Goal: Check status: Check status

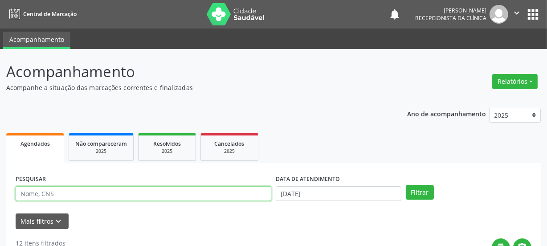
click at [97, 192] on input "text" at bounding box center [144, 193] width 256 height 15
type input "[PERSON_NAME]"
click at [406, 185] on button "Filtrar" at bounding box center [420, 192] width 28 height 15
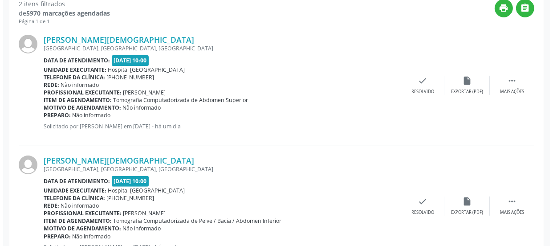
scroll to position [275, 0]
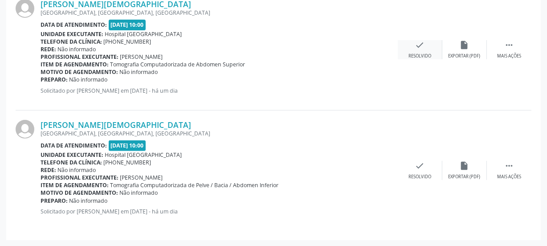
click at [415, 47] on icon "check" at bounding box center [420, 45] width 10 height 10
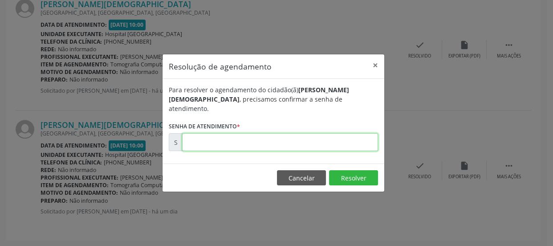
click at [316, 144] on input "text" at bounding box center [280, 142] width 196 height 18
type input "00178596"
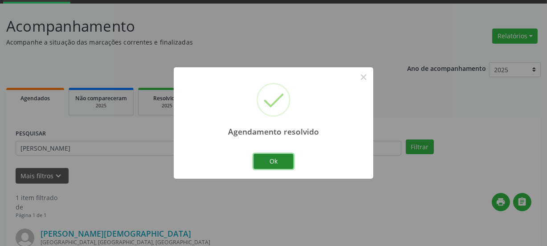
drag, startPoint x: 284, startPoint y: 159, endPoint x: 329, endPoint y: 172, distance: 46.0
click at [284, 159] on button "Ok" at bounding box center [273, 161] width 40 height 15
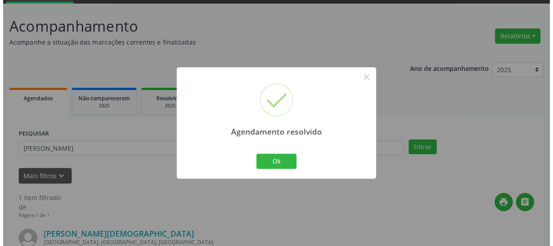
scroll to position [154, 0]
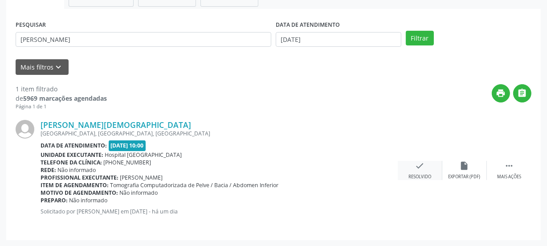
click at [420, 162] on icon "check" at bounding box center [420, 166] width 10 height 10
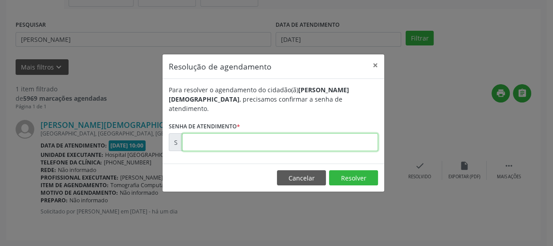
click at [324, 138] on input "text" at bounding box center [280, 142] width 196 height 18
type input "00178598"
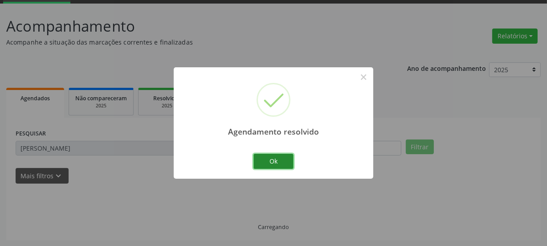
click at [285, 160] on button "Ok" at bounding box center [273, 161] width 40 height 15
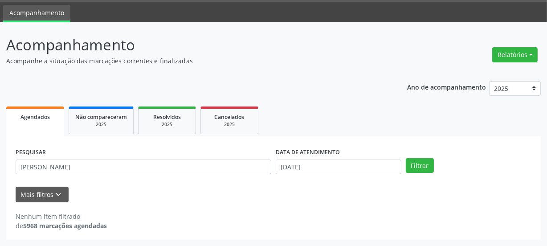
scroll to position [26, 0]
